Goal: Transaction & Acquisition: Purchase product/service

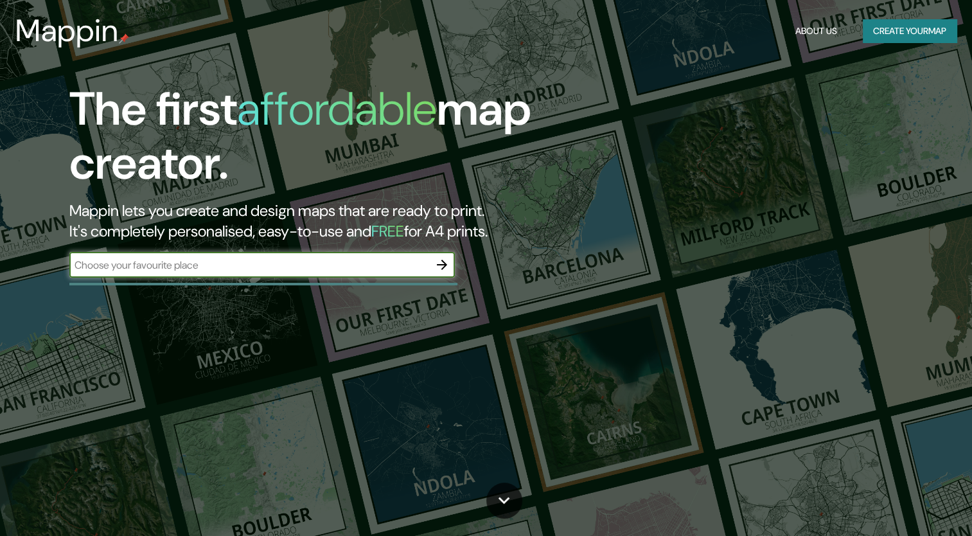
click at [206, 265] on input "text" at bounding box center [249, 265] width 360 height 15
type input "[GEOGRAPHIC_DATA]"
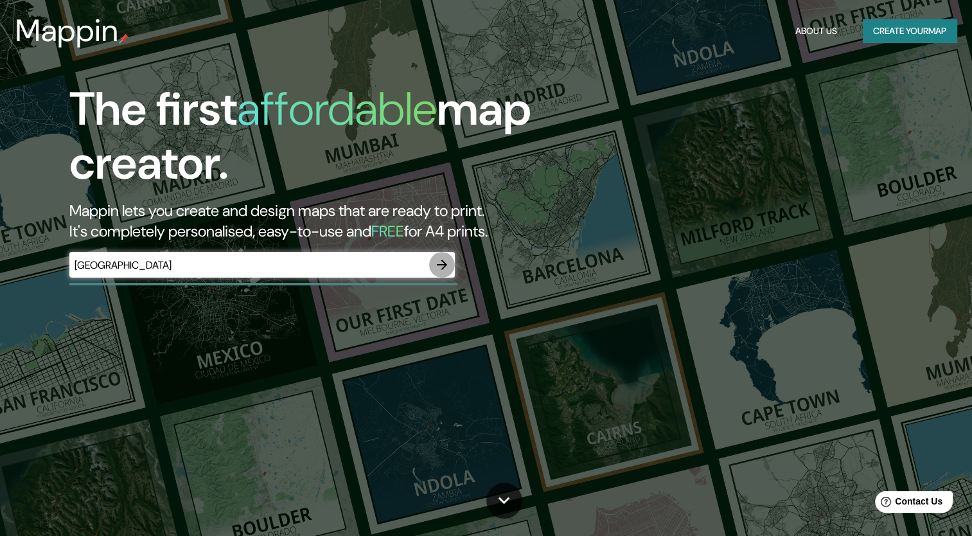
click at [442, 266] on icon "button" at bounding box center [441, 264] width 15 height 15
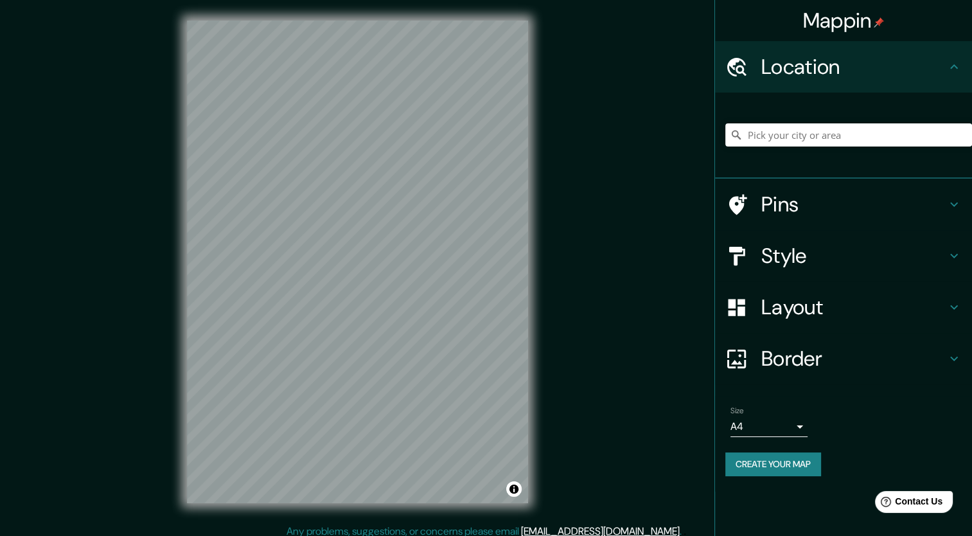
click at [895, 259] on h4 "Style" at bounding box center [854, 256] width 185 height 26
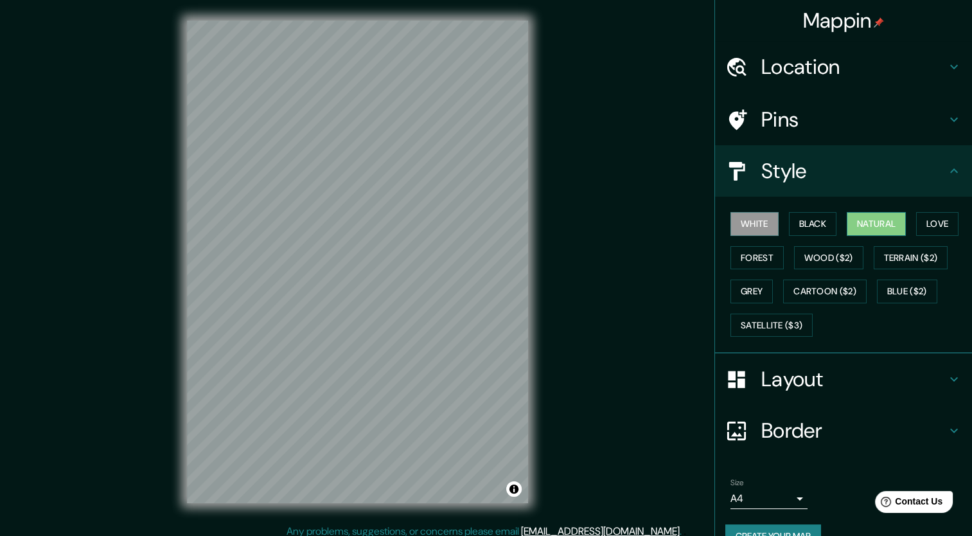
click at [868, 228] on button "Natural" at bounding box center [876, 224] width 59 height 24
click at [930, 227] on button "Love" at bounding box center [938, 224] width 42 height 24
click at [781, 76] on h4 "Location" at bounding box center [854, 67] width 185 height 26
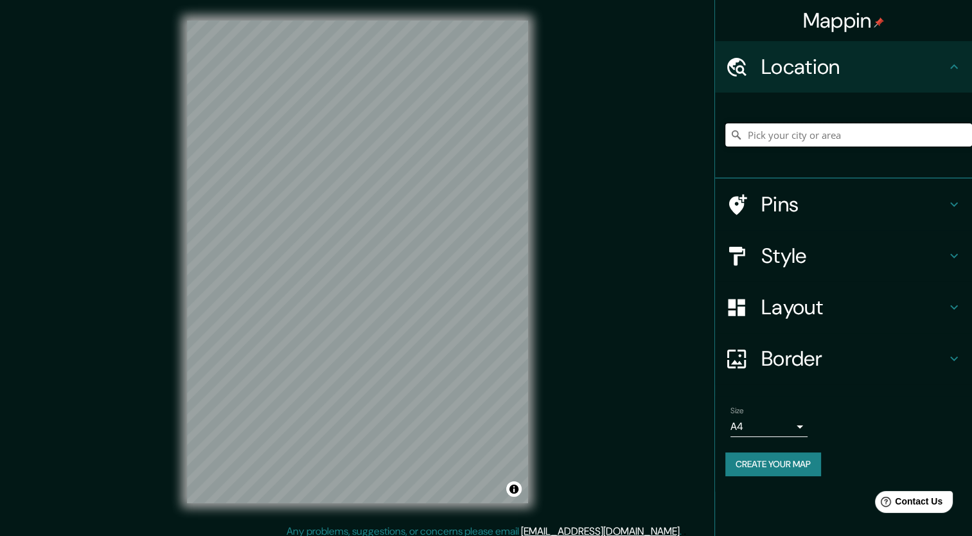
click at [787, 137] on input "Pick your city or area" at bounding box center [849, 134] width 247 height 23
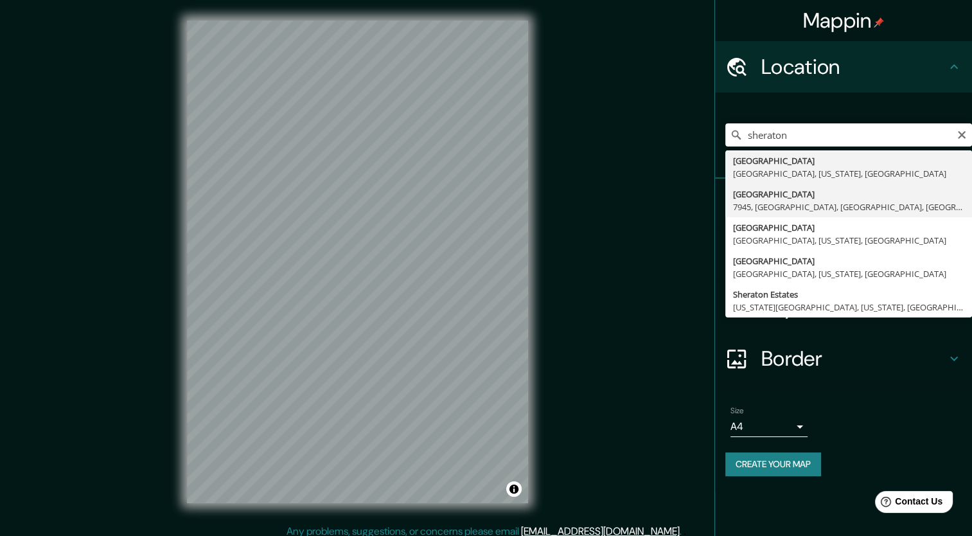
type input "[STREET_ADDRESS]"
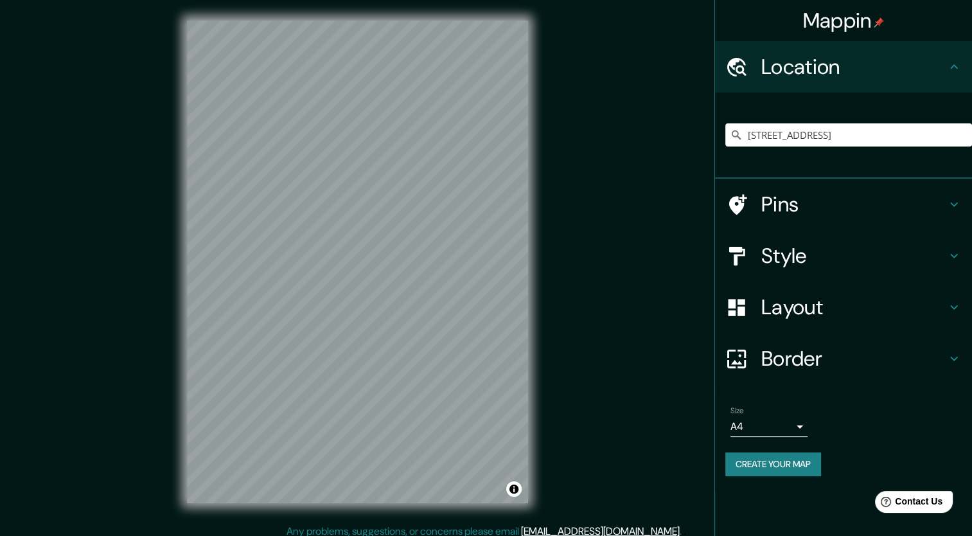
click at [783, 266] on h4 "Style" at bounding box center [854, 256] width 185 height 26
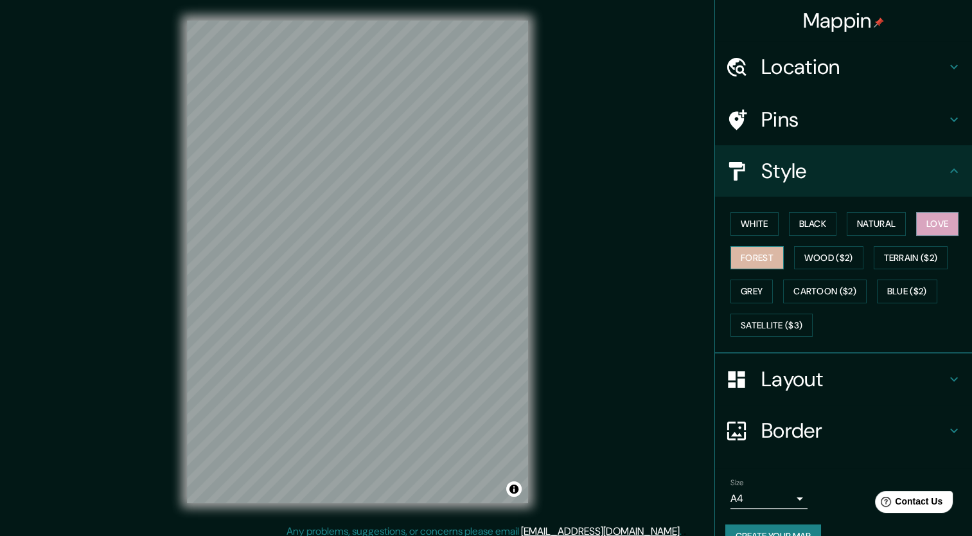
click at [752, 263] on button "Forest" at bounding box center [757, 258] width 53 height 24
click at [748, 289] on button "Grey" at bounding box center [752, 292] width 42 height 24
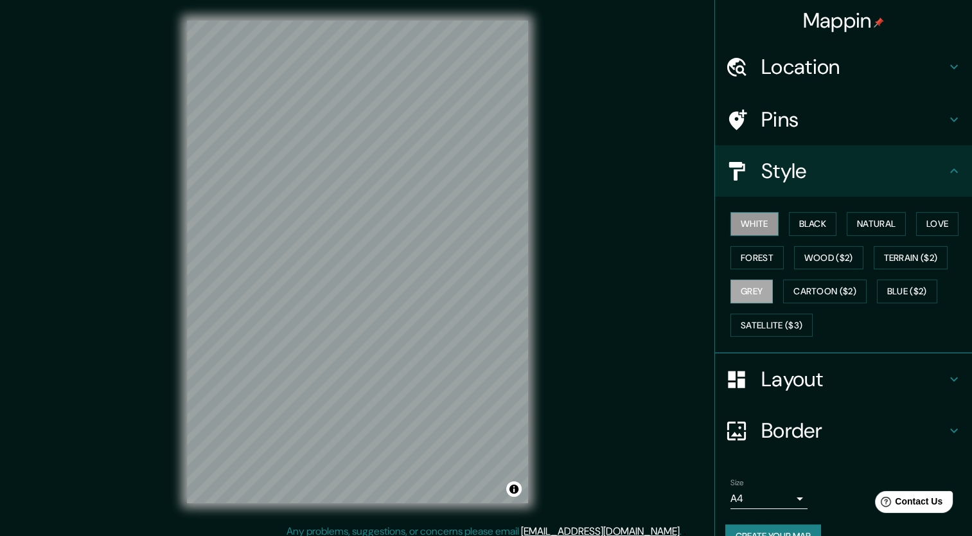
click at [755, 227] on button "White" at bounding box center [755, 224] width 48 height 24
click at [789, 228] on button "Black" at bounding box center [813, 224] width 48 height 24
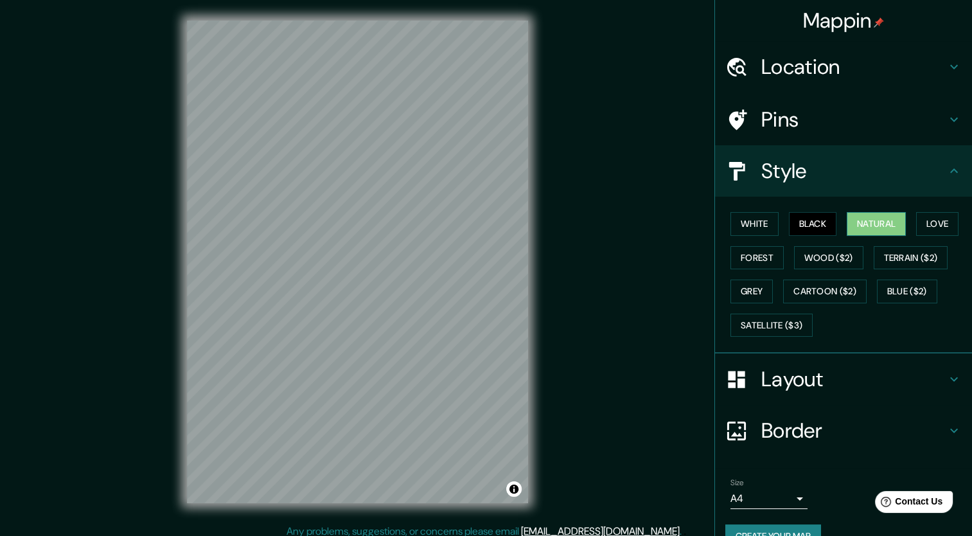
click at [879, 225] on button "Natural" at bounding box center [876, 224] width 59 height 24
click at [793, 314] on button "Satellite ($3)" at bounding box center [772, 326] width 82 height 24
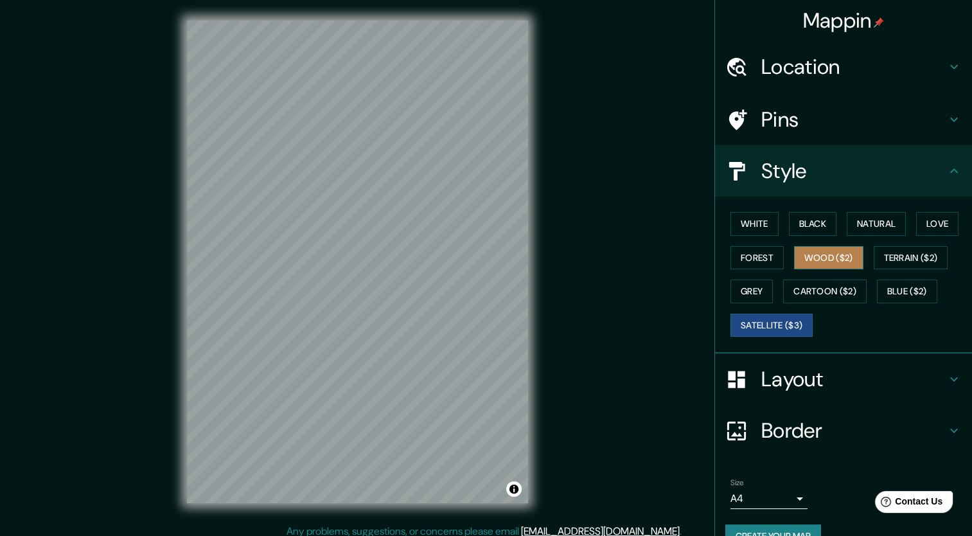
click at [819, 255] on button "Wood ($2)" at bounding box center [828, 258] width 69 height 24
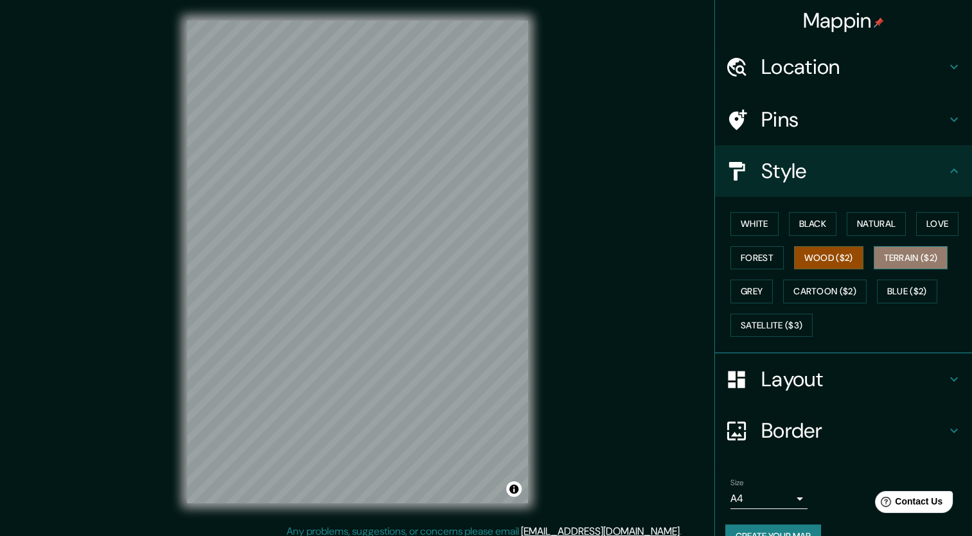
click at [895, 256] on button "Terrain ($2)" at bounding box center [911, 258] width 75 height 24
